Goal: Task Accomplishment & Management: Manage account settings

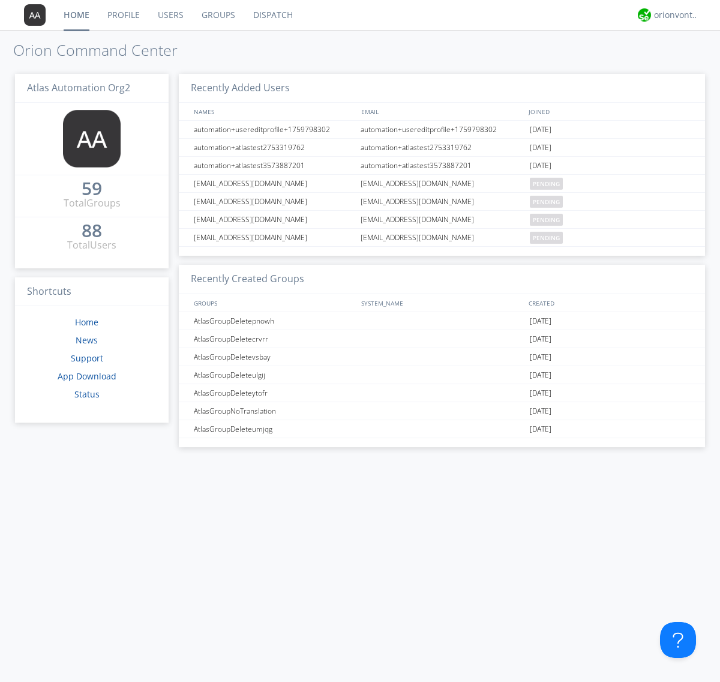
click at [272, 15] on link "Dispatch" at bounding box center [273, 15] width 58 height 30
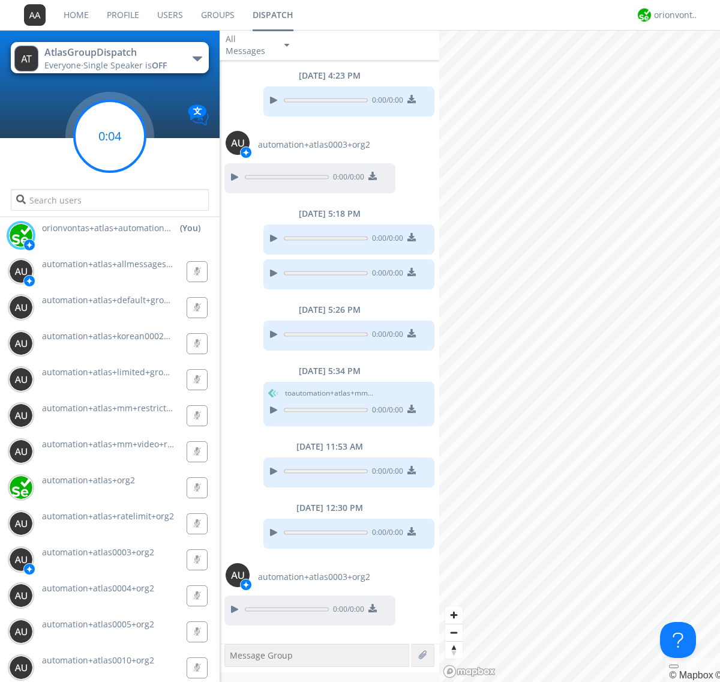
click at [110, 136] on g at bounding box center [109, 136] width 71 height 71
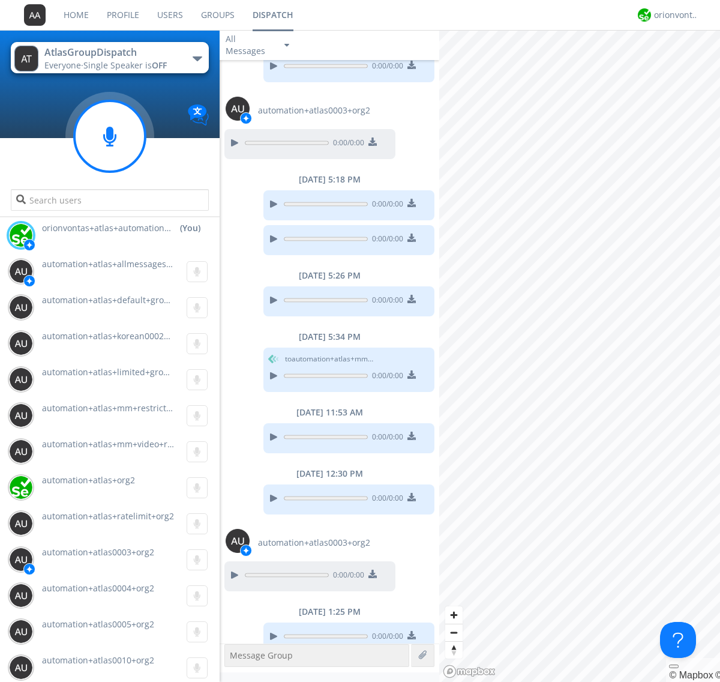
scroll to position [48, 0]
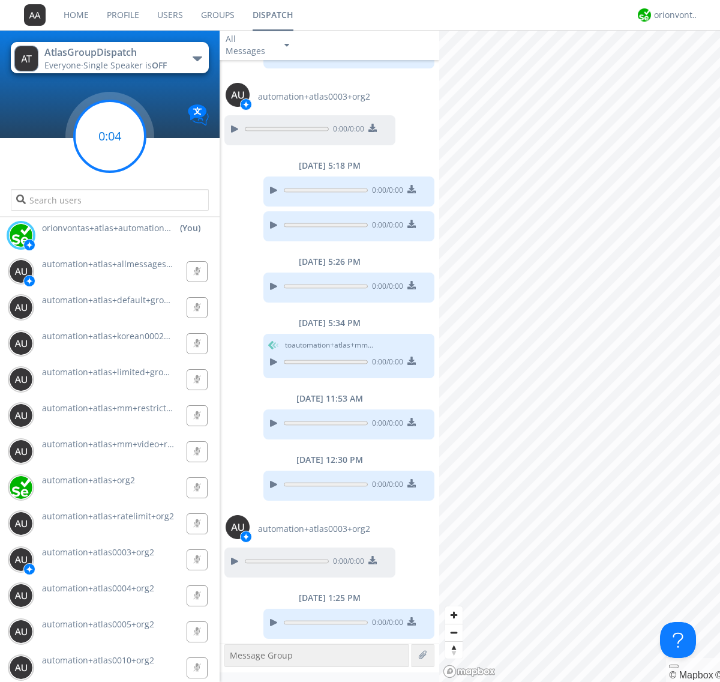
click at [110, 136] on g at bounding box center [109, 136] width 71 height 71
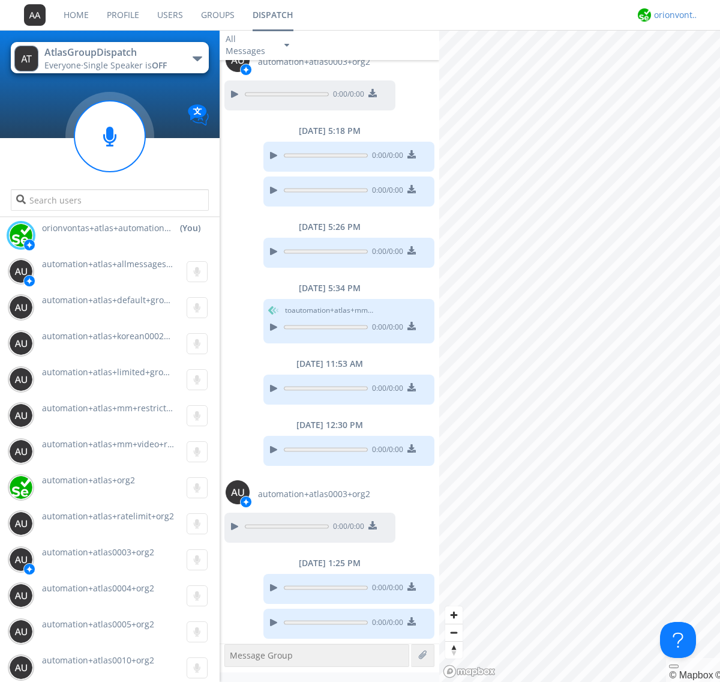
click at [673, 15] on div "orionvontas+atlas+automation+org2" at bounding box center [676, 15] width 45 height 12
click at [682, 63] on div "Log Out" at bounding box center [683, 64] width 62 height 22
